Goal: Transaction & Acquisition: Purchase product/service

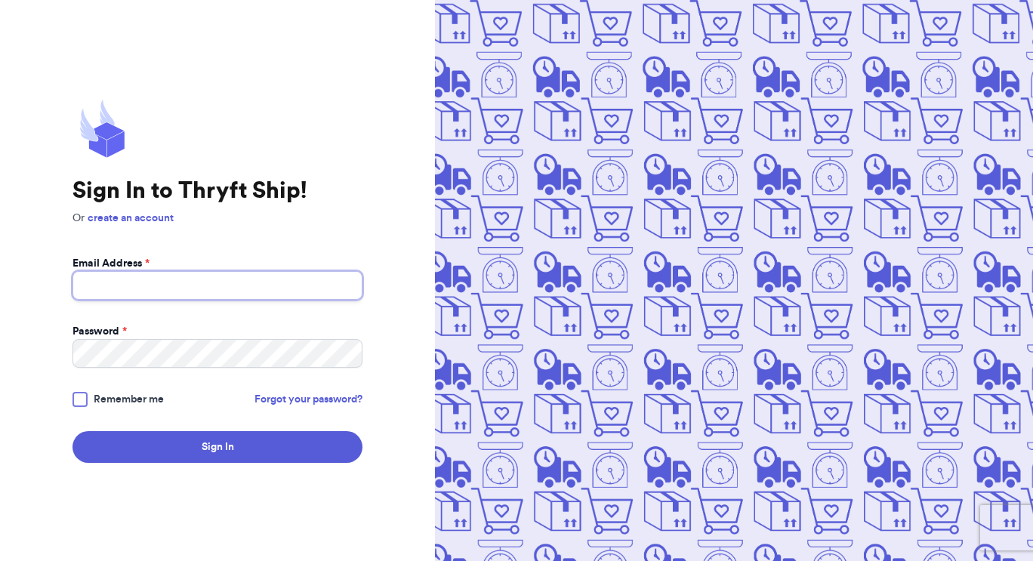
click at [100, 292] on input "Email Address *" at bounding box center [218, 285] width 290 height 29
type input "[EMAIL_ADDRESS][DOMAIN_NAME]"
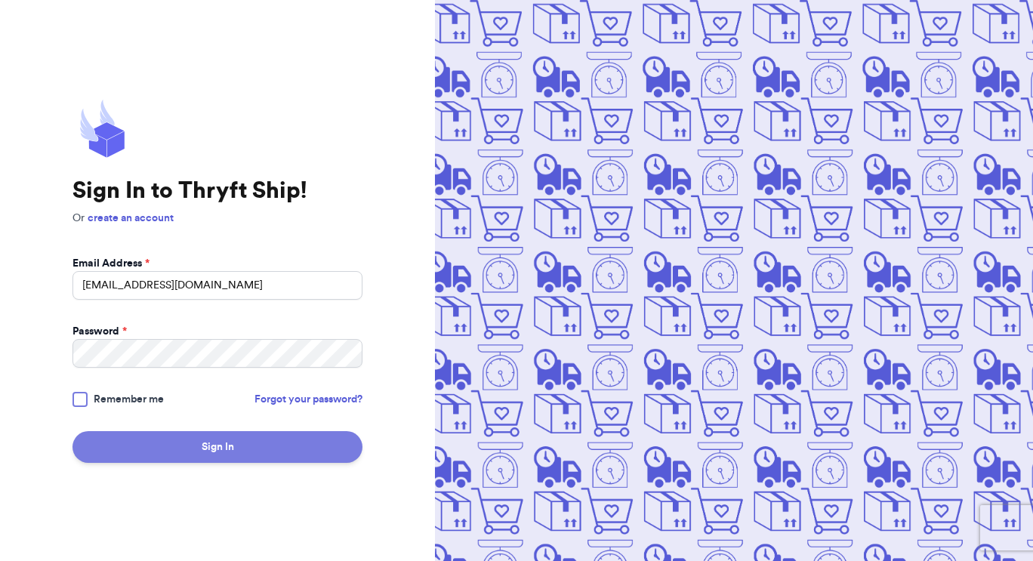
click at [292, 455] on button "Sign In" at bounding box center [218, 447] width 290 height 32
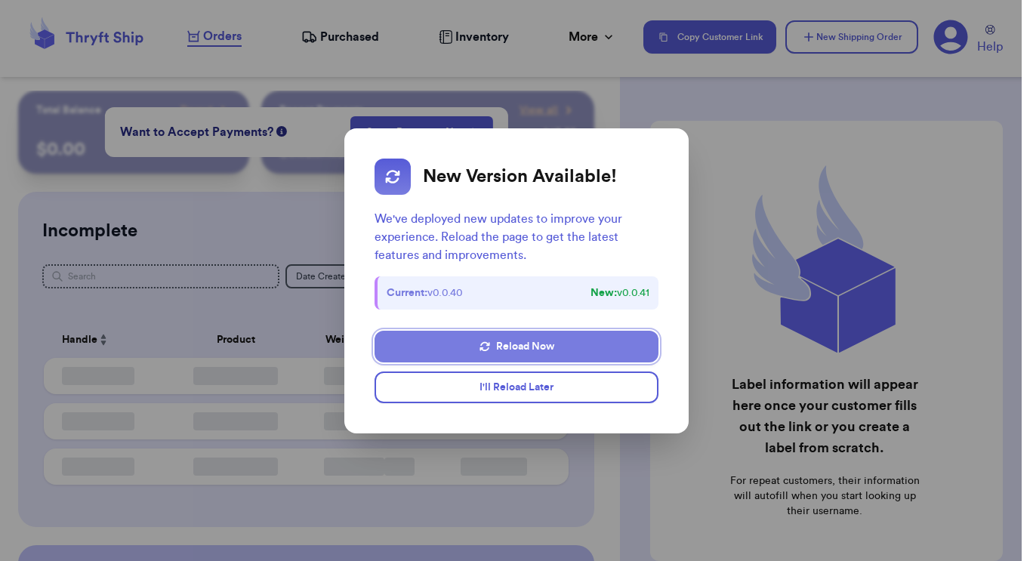
click at [548, 353] on button "Reload Now" at bounding box center [517, 347] width 284 height 32
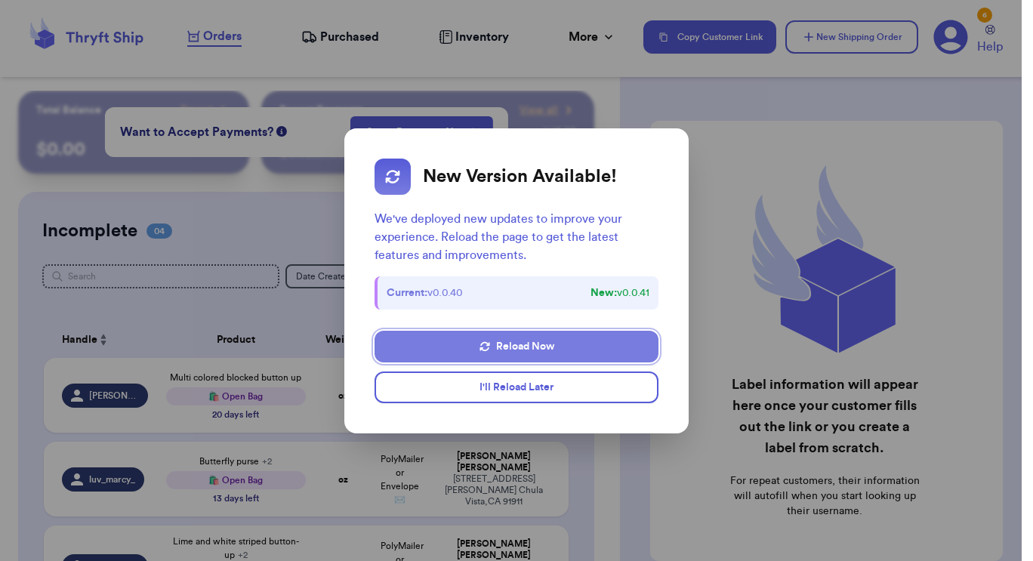
checkbox input "false"
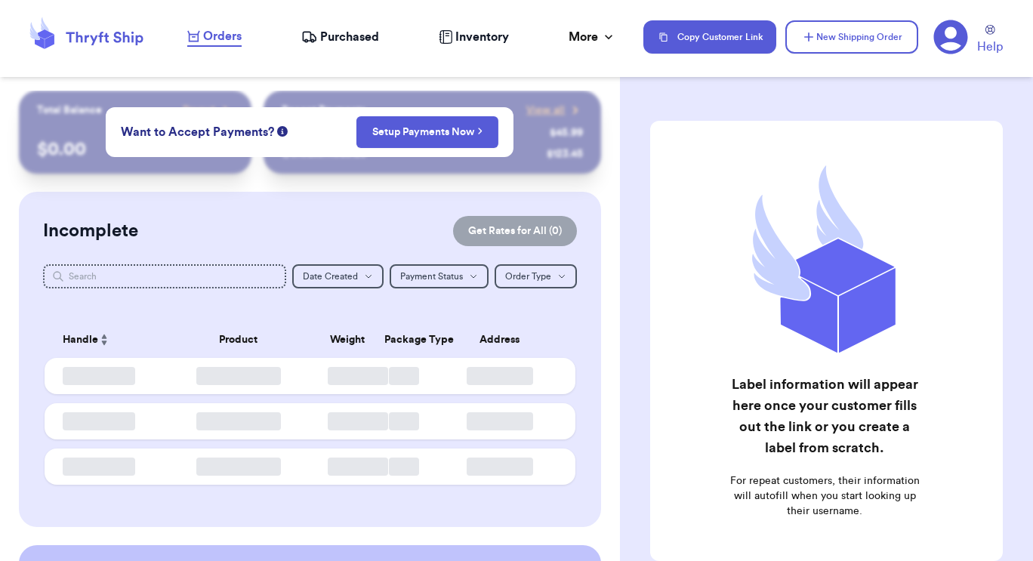
checkbox input "false"
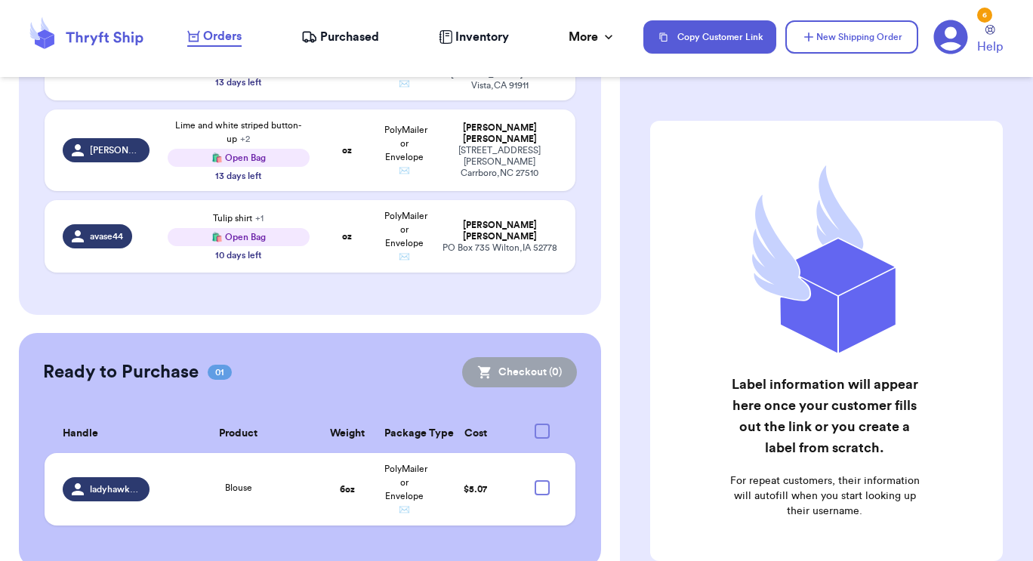
scroll to position [436, 0]
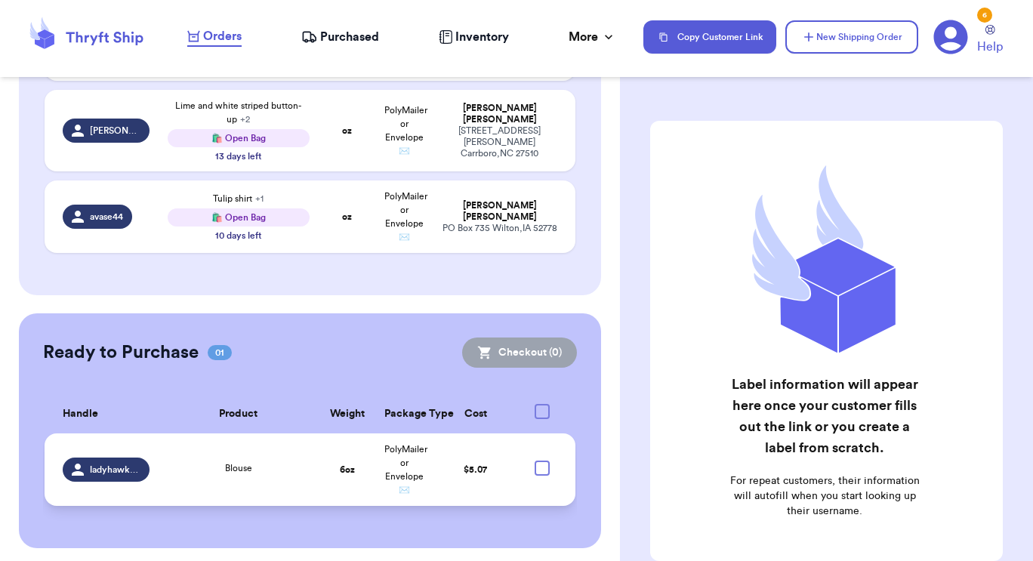
click at [535, 461] on div at bounding box center [542, 468] width 15 height 15
click at [541, 460] on input "checkbox" at bounding box center [541, 460] width 1 height 1
checkbox input "true"
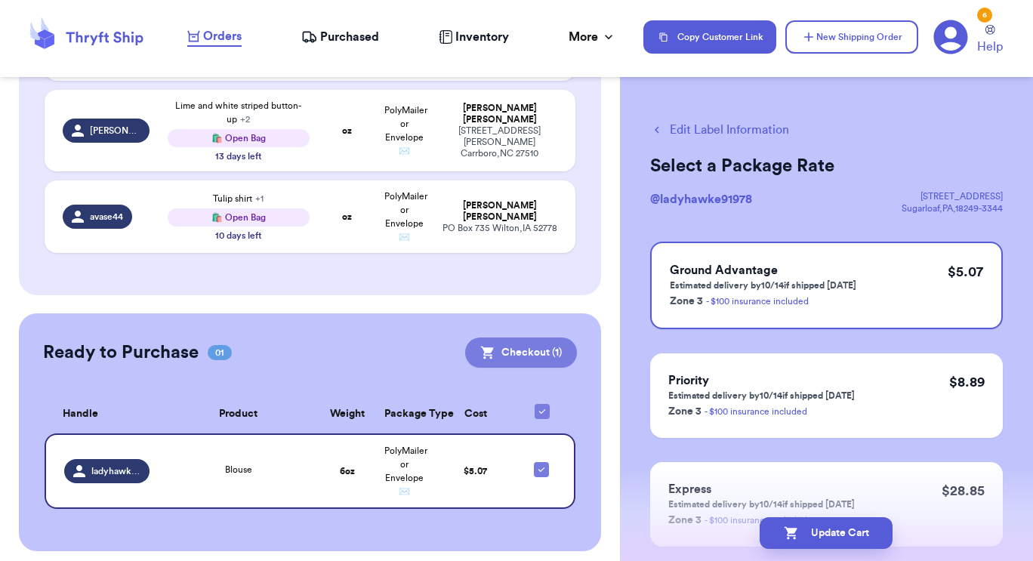
click at [490, 353] on button "Checkout ( 1 )" at bounding box center [521, 353] width 112 height 30
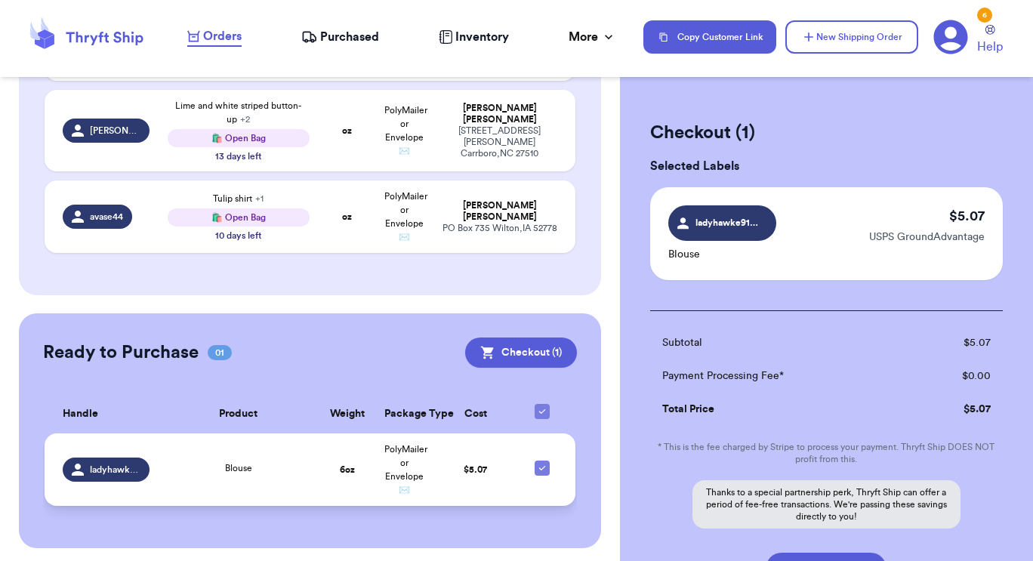
click at [166, 474] on td "Blouse" at bounding box center [239, 469] width 160 height 73
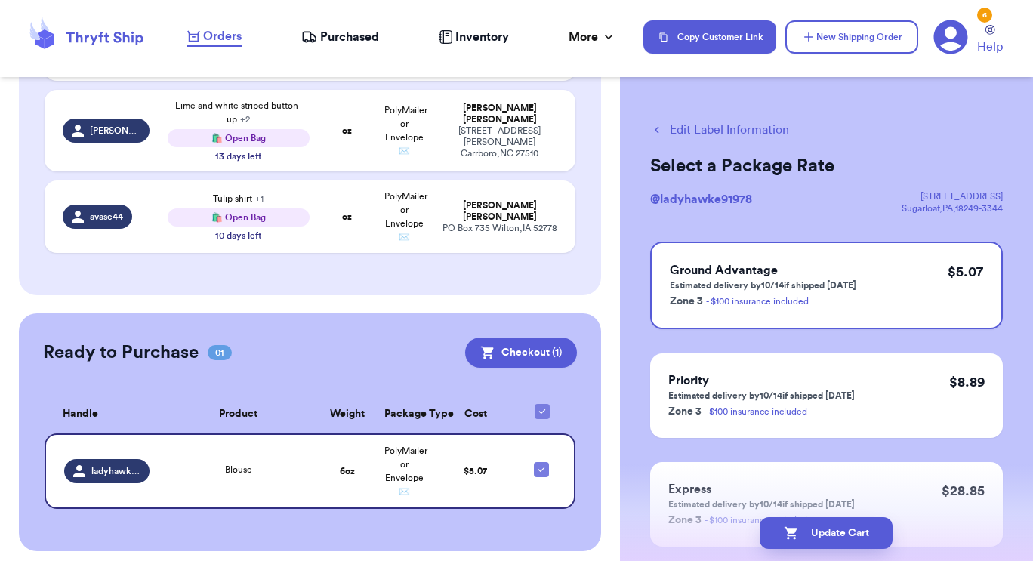
click at [688, 130] on button "Edit Label Information" at bounding box center [719, 130] width 139 height 18
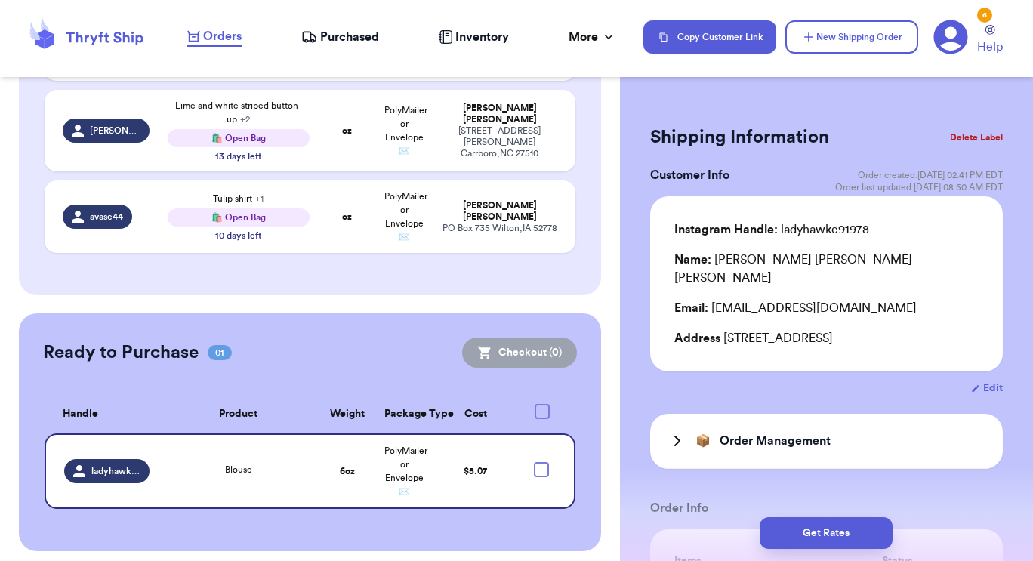
checkbox input "true"
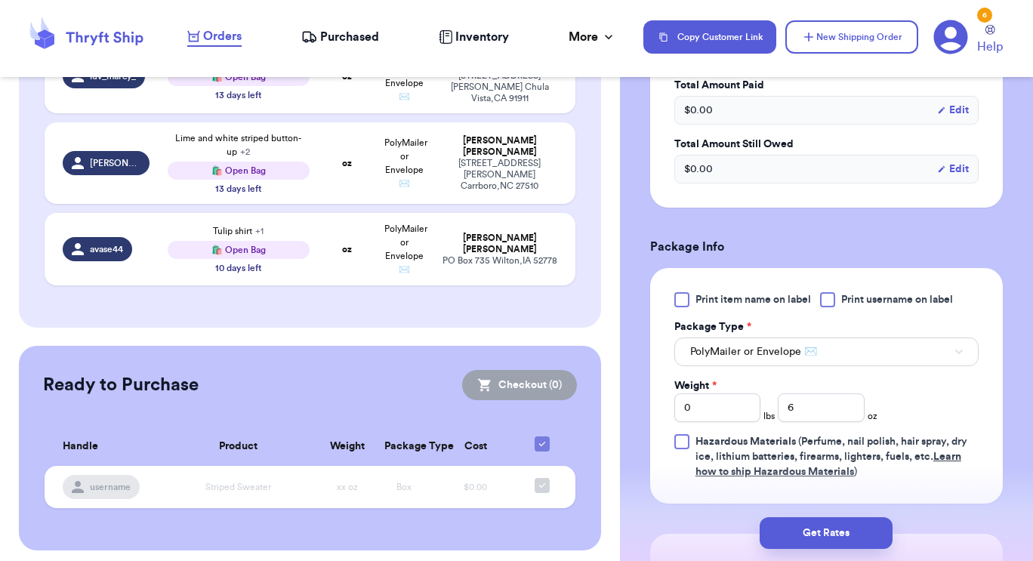
scroll to position [618, 0]
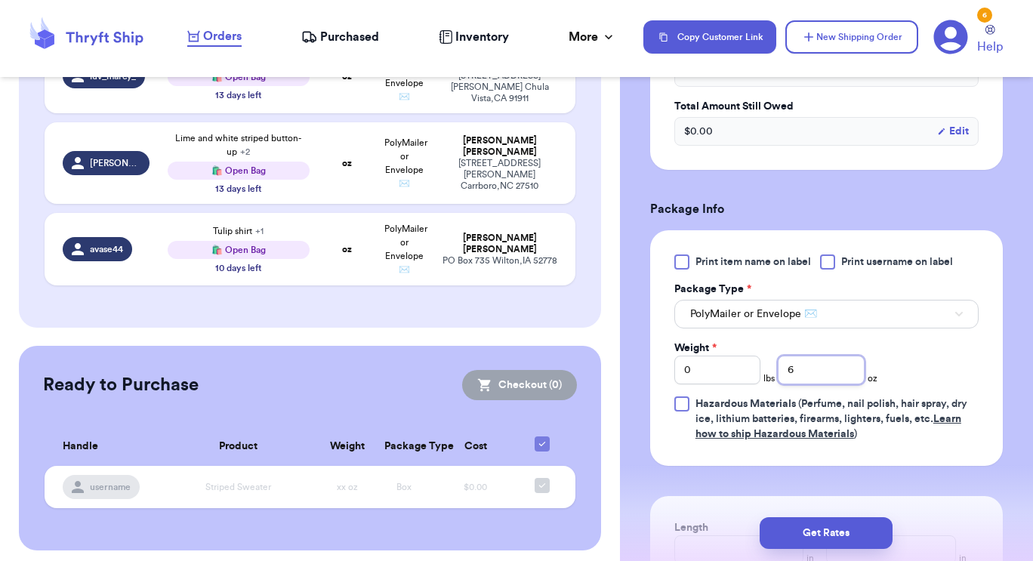
click at [824, 373] on input "6" at bounding box center [821, 370] width 86 height 29
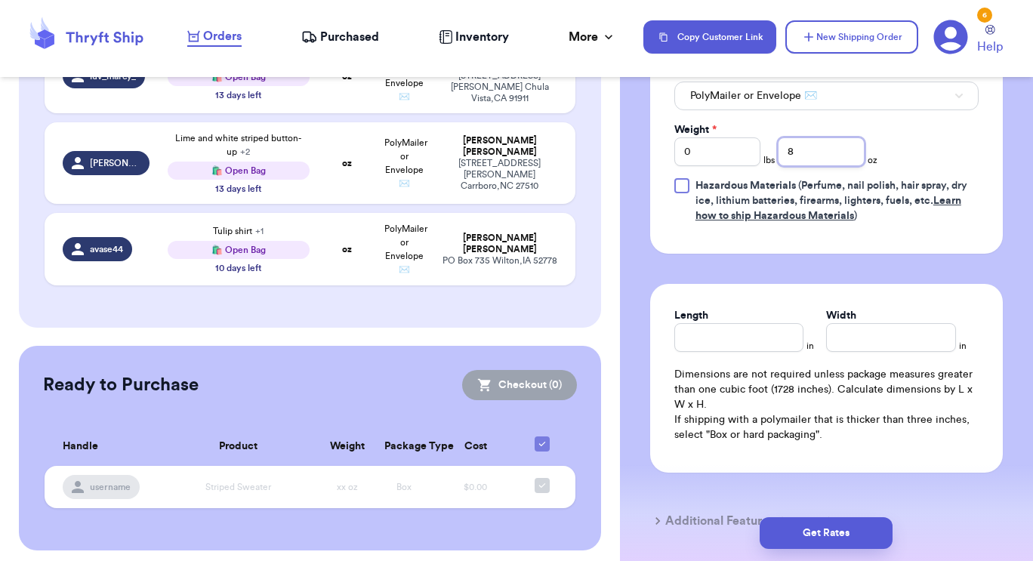
scroll to position [932, 0]
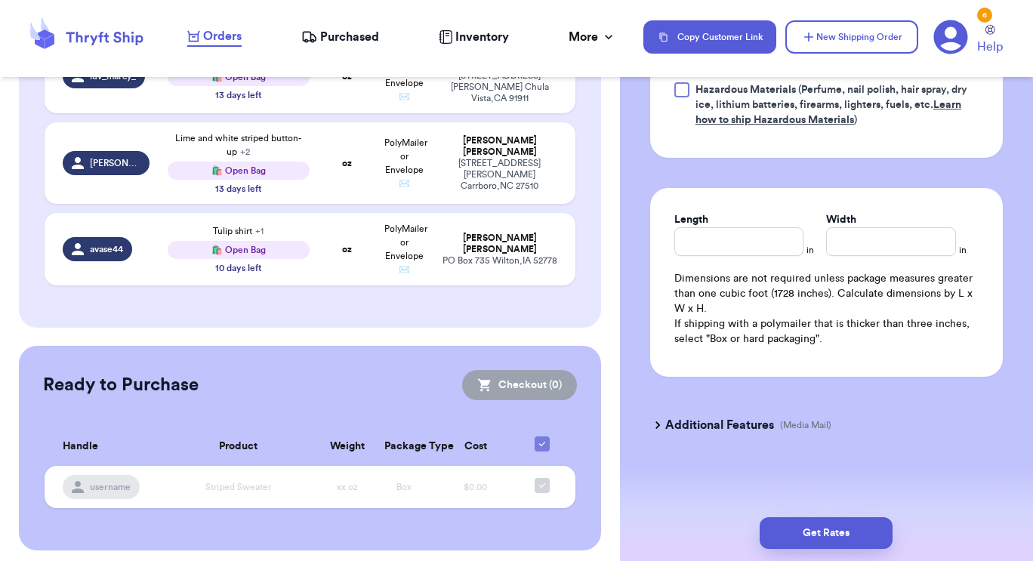
type input "8"
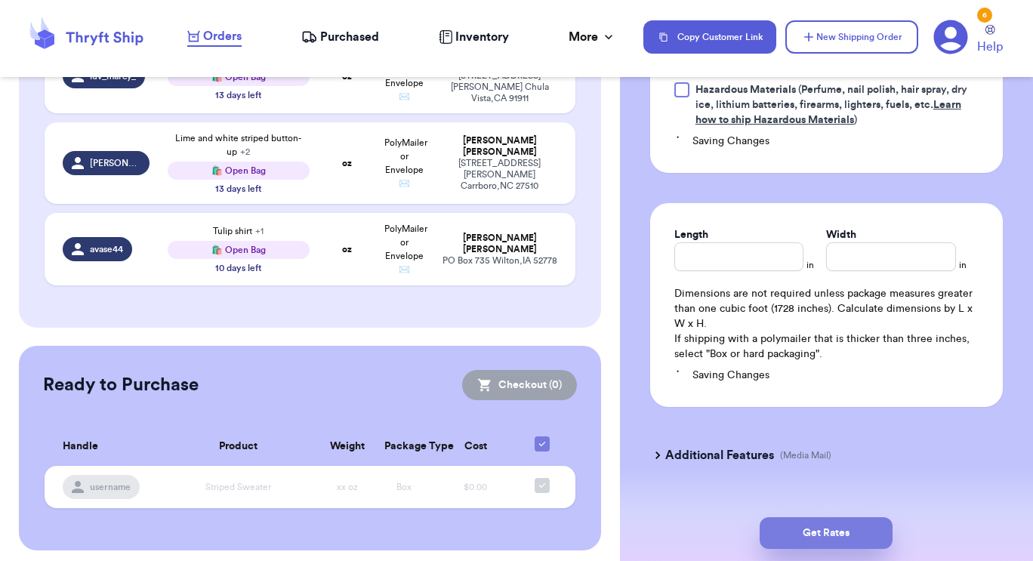
click at [840, 542] on button "Get Rates" at bounding box center [826, 533] width 133 height 32
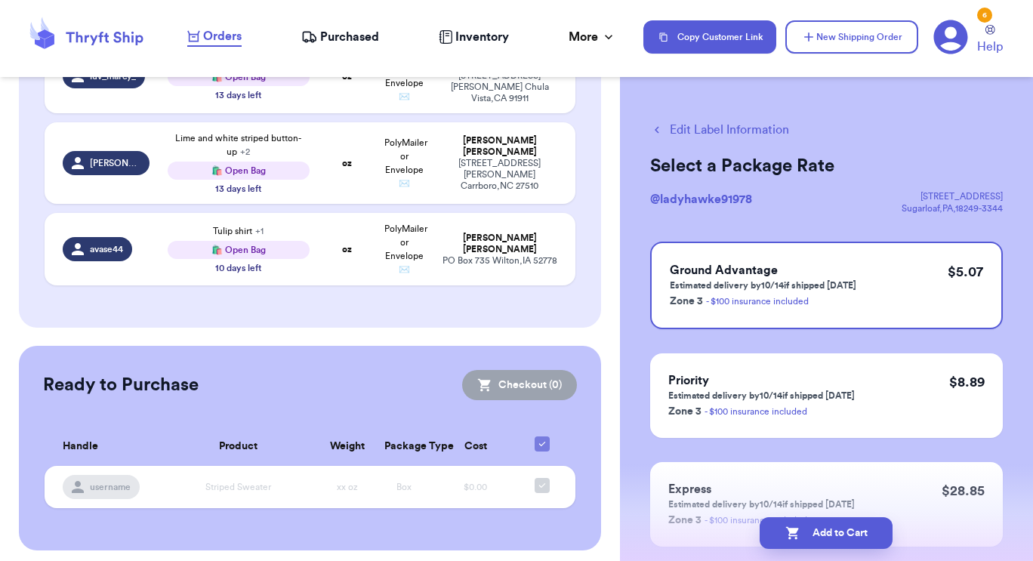
scroll to position [91, 0]
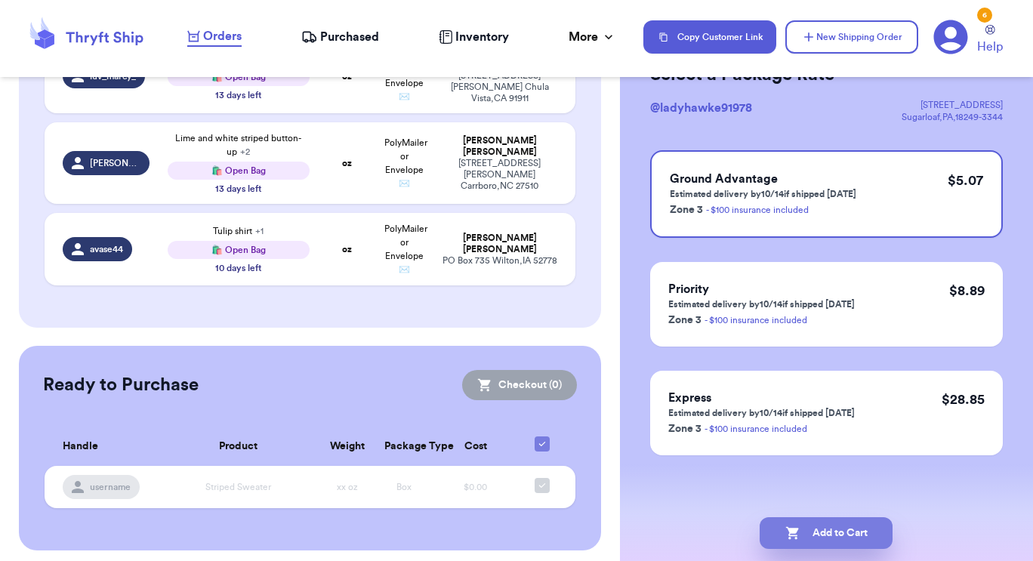
click at [807, 531] on button "Add to Cart" at bounding box center [826, 533] width 133 height 32
checkbox input "true"
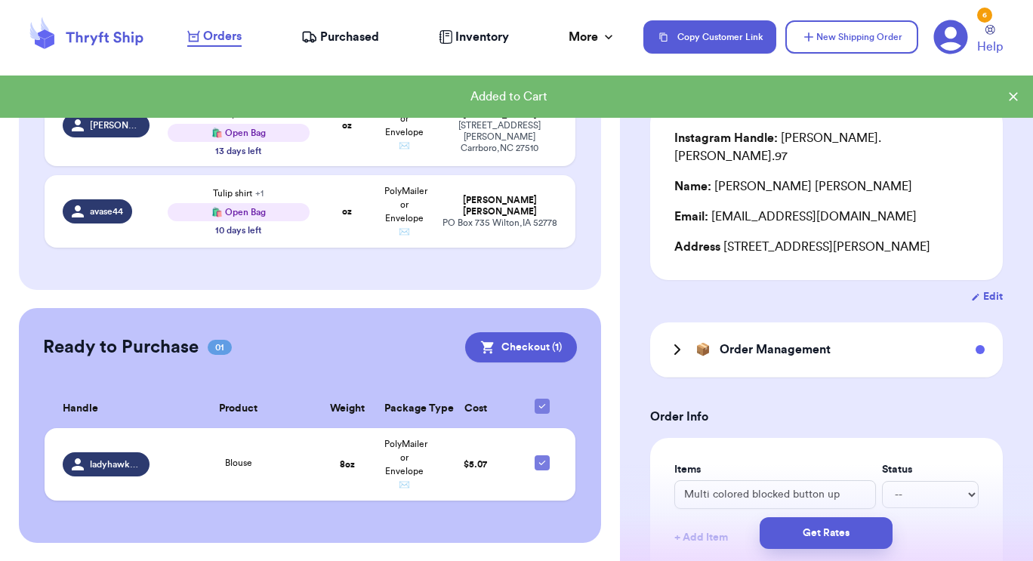
scroll to position [439, 0]
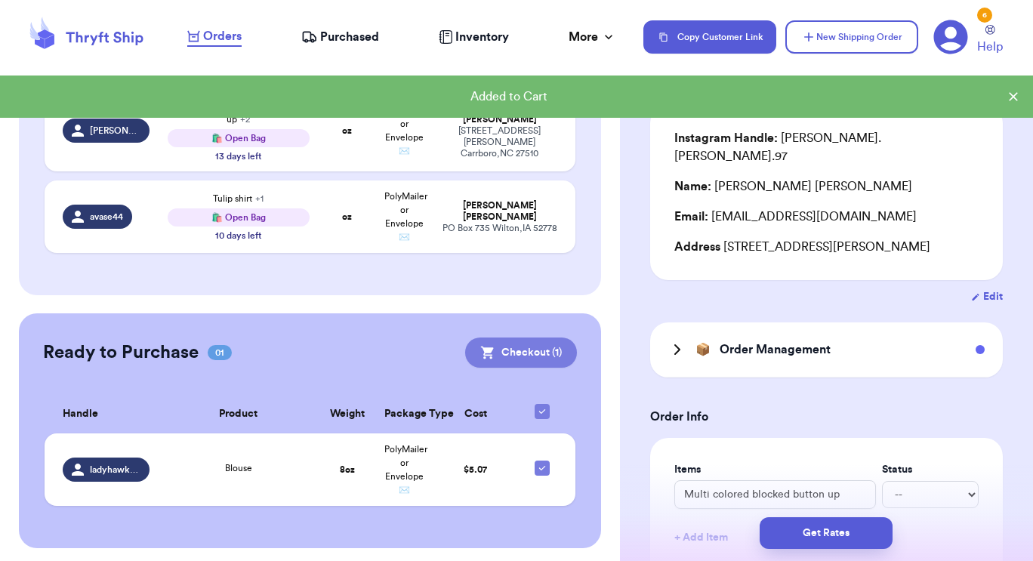
click at [492, 355] on button "Checkout ( 1 )" at bounding box center [521, 353] width 112 height 30
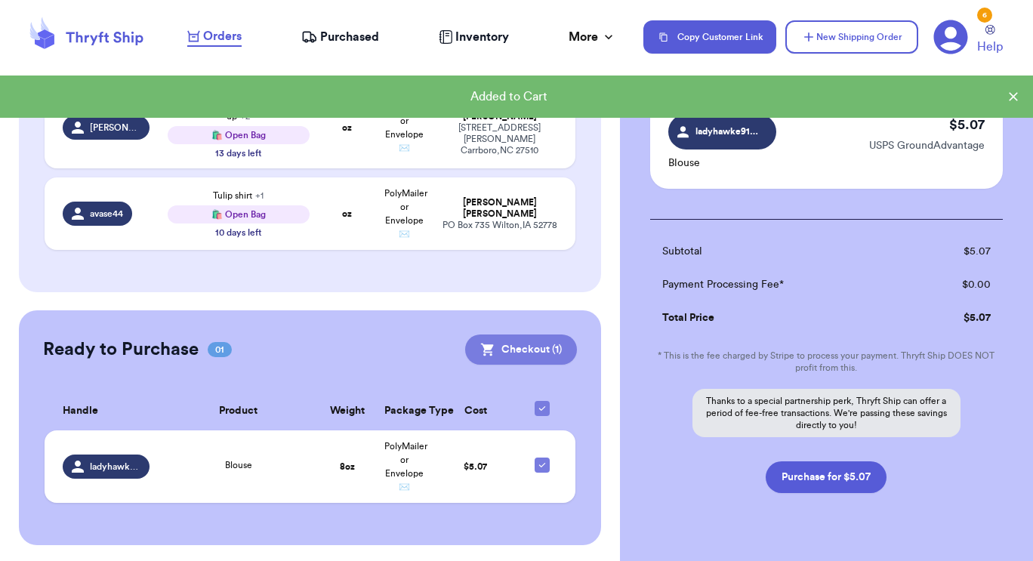
scroll to position [436, 0]
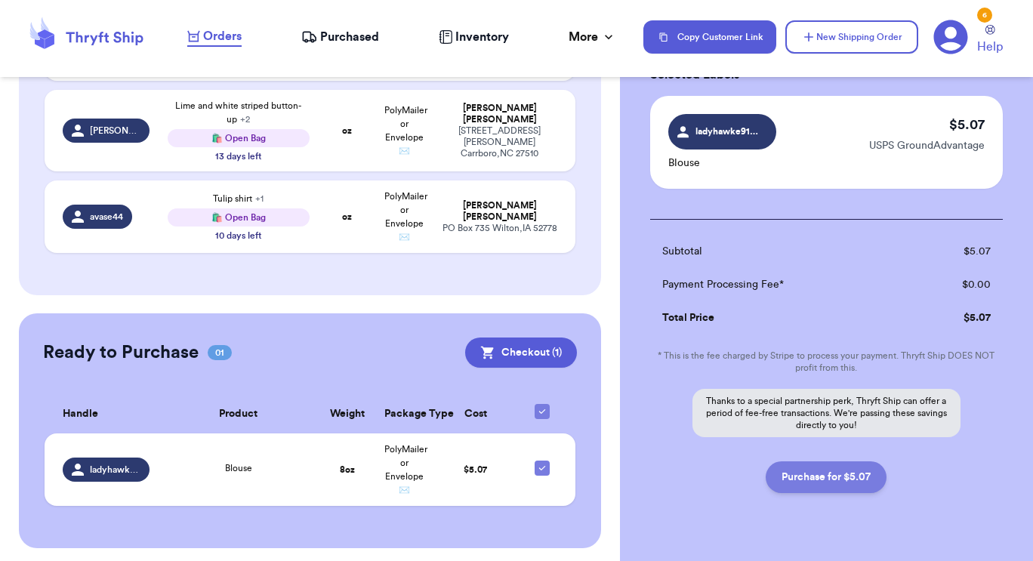
click at [814, 484] on button "Purchase for $5.07" at bounding box center [826, 477] width 121 height 32
checkbox input "false"
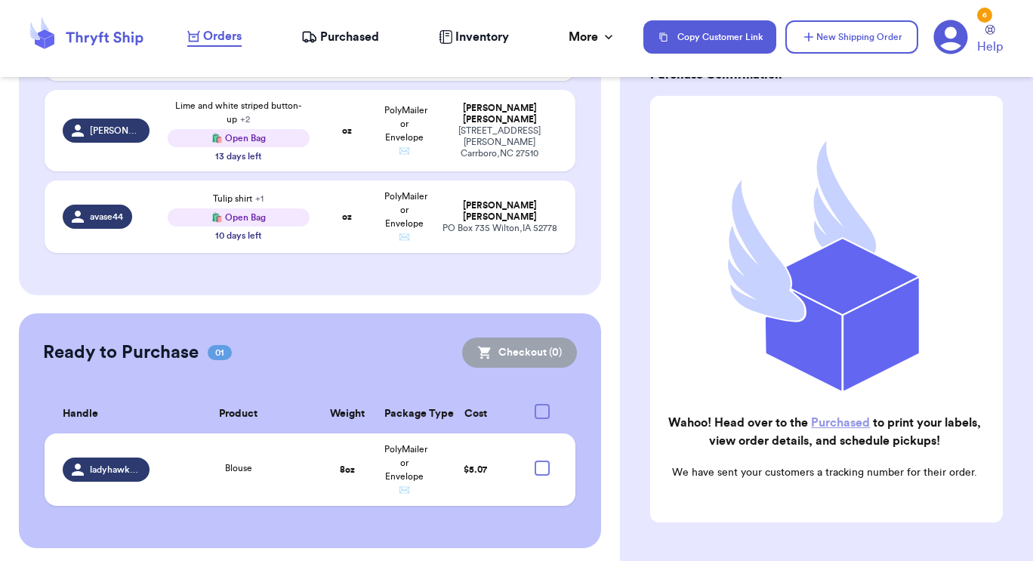
checkbox input "true"
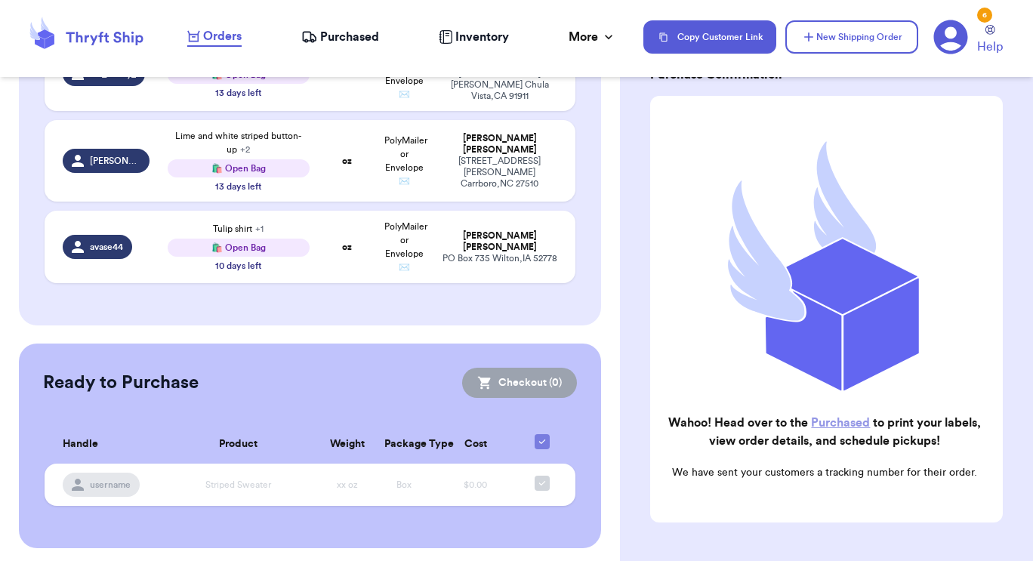
click at [347, 54] on nav "Orders Purchased Inventory More Stats Completed Orders Payments Payouts Copy Cu…" at bounding box center [602, 37] width 861 height 50
click at [343, 44] on span "Purchased" at bounding box center [349, 37] width 59 height 18
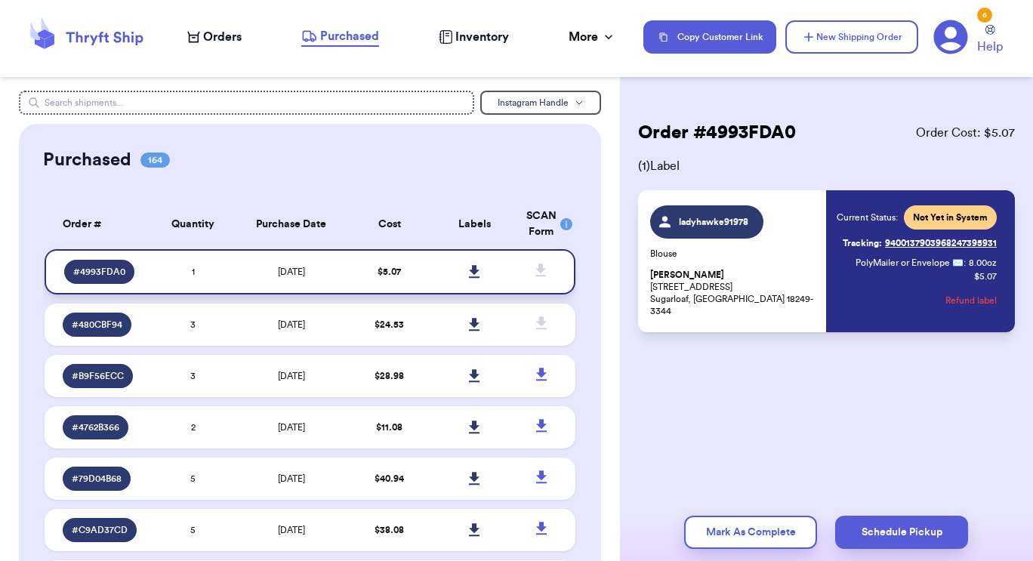
click at [469, 274] on icon at bounding box center [474, 272] width 11 height 14
